Goal: Task Accomplishment & Management: Manage account settings

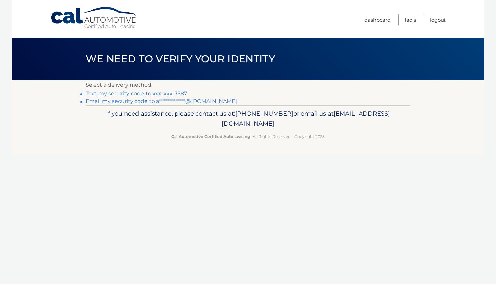
click at [175, 93] on link "Text my security code to xxx-xxx-3587" at bounding box center [136, 93] width 101 height 6
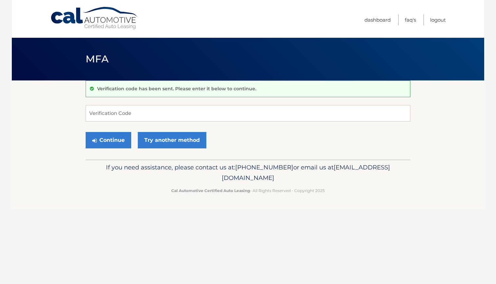
click at [164, 114] on input "Verification Code" at bounding box center [248, 113] width 325 height 16
type input "787183"
click at [108, 140] on button "Continue" at bounding box center [109, 140] width 46 height 16
click at [157, 139] on link "Try another method" at bounding box center [172, 140] width 69 height 16
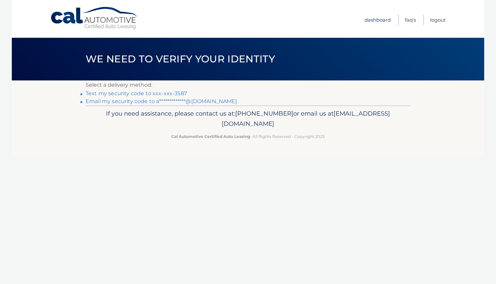
click at [373, 18] on link "Dashboard" at bounding box center [378, 19] width 26 height 11
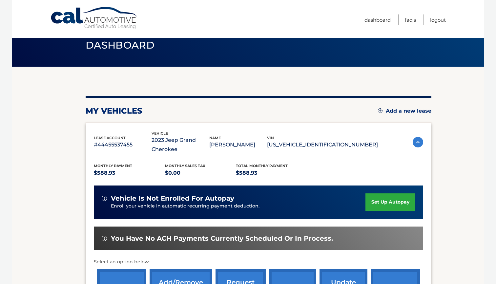
scroll to position [8, 0]
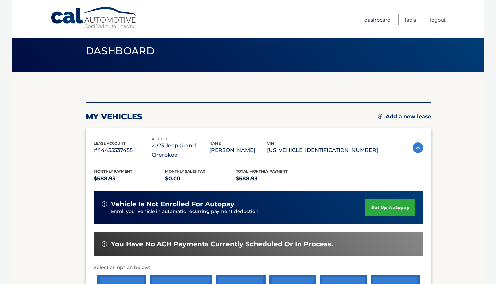
click at [382, 21] on link "Dashboard" at bounding box center [378, 19] width 26 height 11
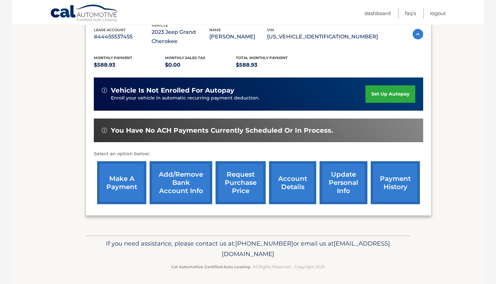
scroll to position [121, 0]
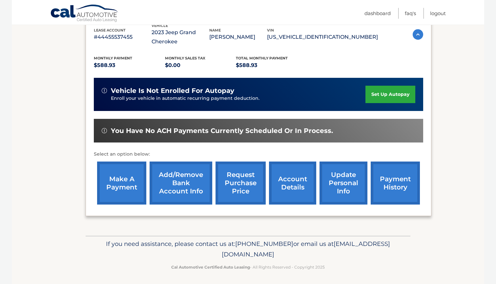
click at [301, 186] on link "account details" at bounding box center [292, 183] width 47 height 43
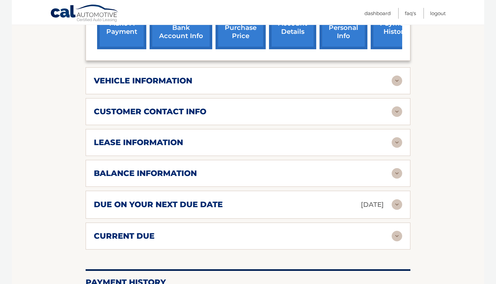
scroll to position [294, 0]
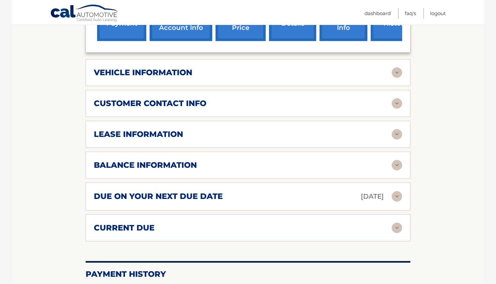
click at [393, 134] on img at bounding box center [397, 134] width 11 height 11
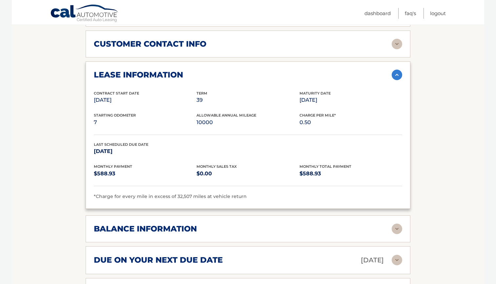
scroll to position [391, 0]
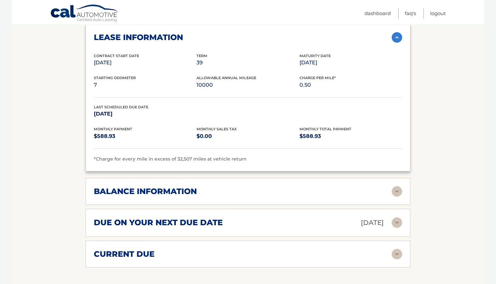
click at [397, 193] on img at bounding box center [397, 191] width 11 height 11
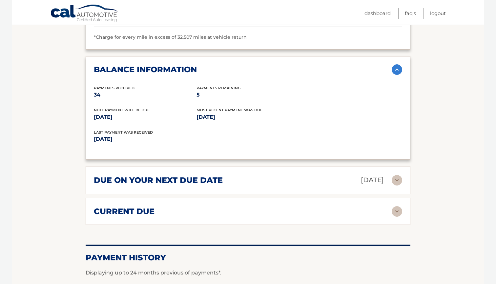
scroll to position [517, 0]
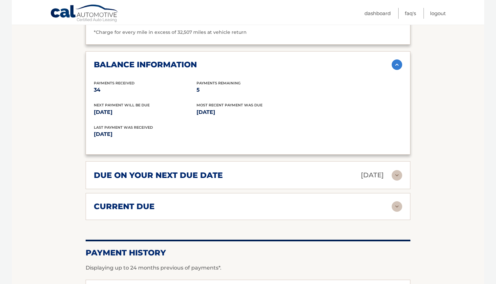
click at [398, 173] on img at bounding box center [397, 175] width 11 height 11
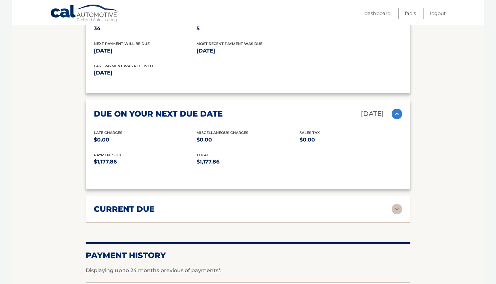
scroll to position [605, 0]
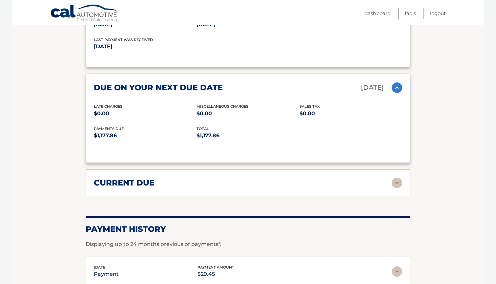
click at [398, 180] on img at bounding box center [397, 183] width 11 height 11
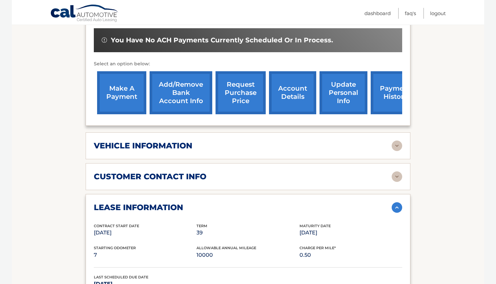
scroll to position [293, 0]
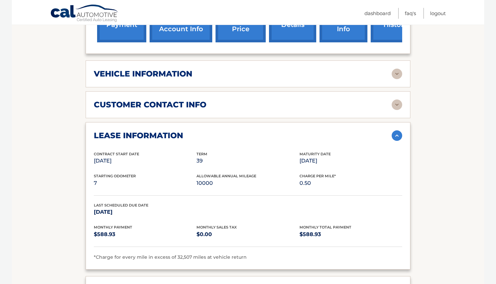
click at [399, 75] on img at bounding box center [397, 74] width 11 height 11
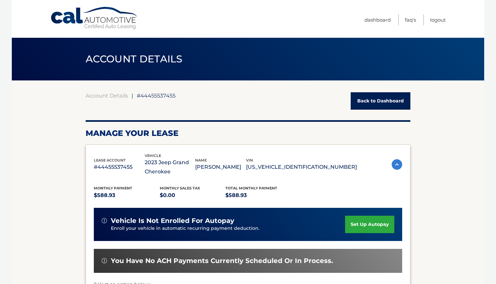
scroll to position [0, 0]
